Goal: Find specific page/section: Find specific page/section

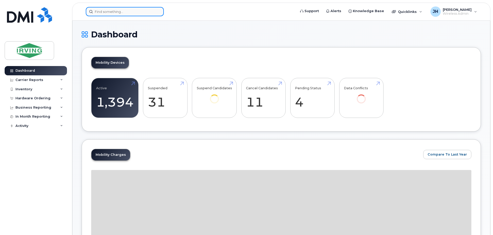
click at [103, 14] on input at bounding box center [125, 11] width 78 height 9
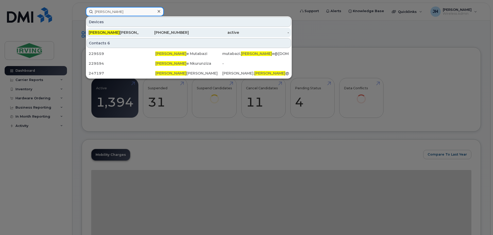
type input "fidel"
click at [110, 33] on div "Fidel Gongora" at bounding box center [114, 32] width 50 height 5
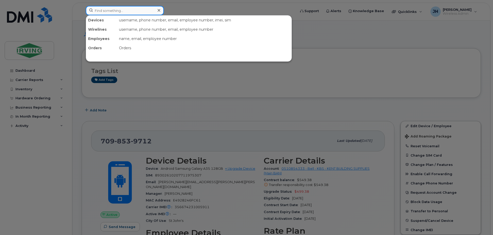
click at [105, 12] on input at bounding box center [125, 10] width 78 height 9
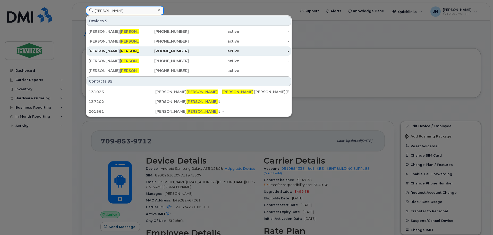
type input "[PERSON_NAME]"
click at [120, 49] on span "Arseneau" at bounding box center [135, 51] width 31 height 5
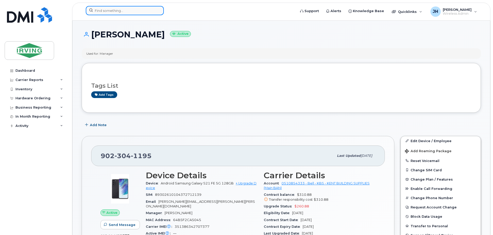
click at [119, 8] on input at bounding box center [125, 10] width 78 height 9
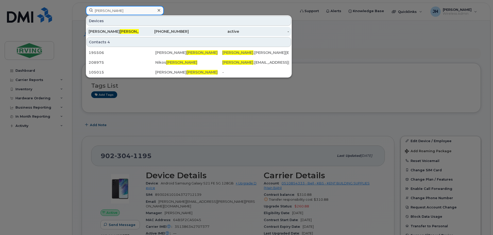
type input "[PERSON_NAME]"
click at [130, 34] on div "[PERSON_NAME]" at bounding box center [114, 31] width 50 height 9
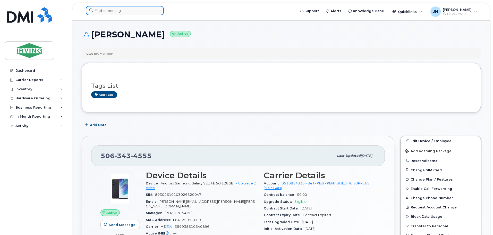
click at [123, 11] on input at bounding box center [125, 10] width 78 height 9
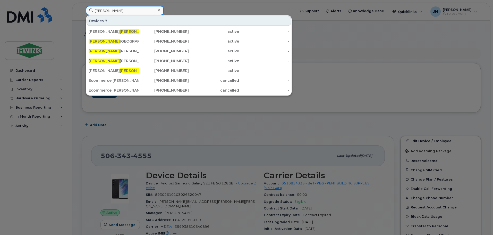
type input "eric"
